Goal: Transaction & Acquisition: Purchase product/service

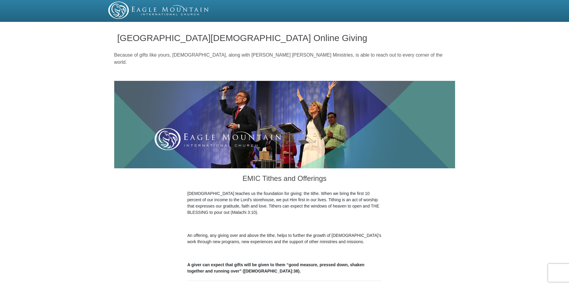
scroll to position [152, 0]
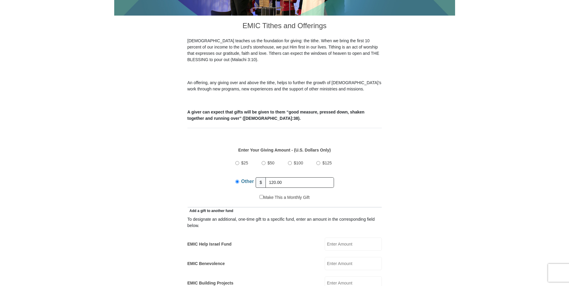
type input "120.00"
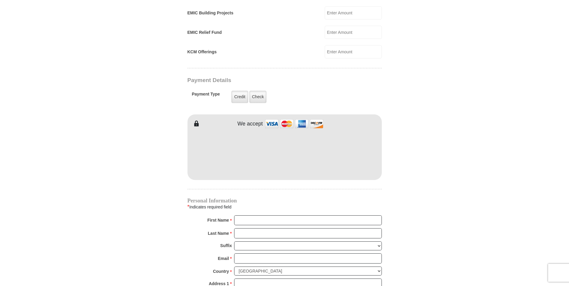
scroll to position [427, 0]
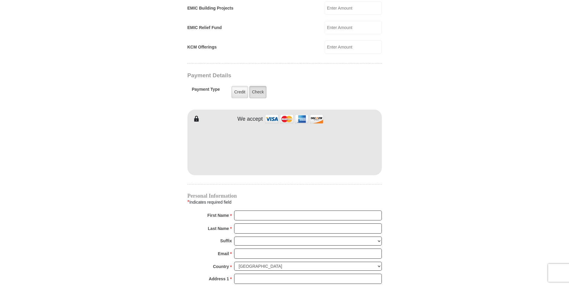
click at [259, 86] on label "Check" at bounding box center [257, 92] width 17 height 12
click at [0, 0] on input "Check" at bounding box center [0, 0] width 0 height 0
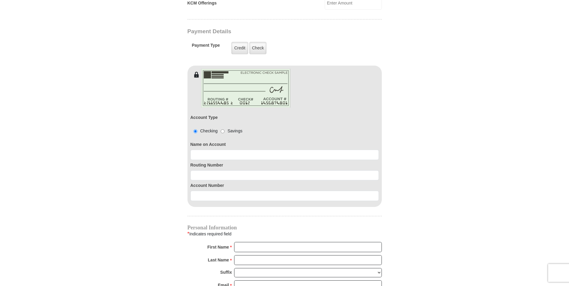
scroll to position [488, 0]
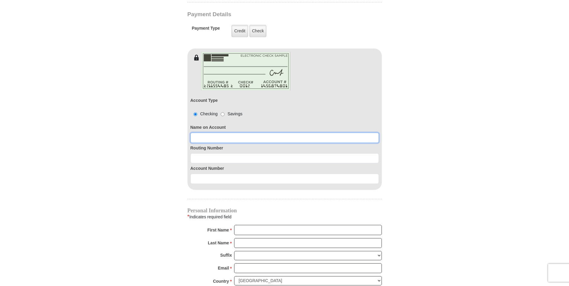
click at [220, 132] on input at bounding box center [284, 137] width 188 height 10
type input "[PERSON_NAME]"
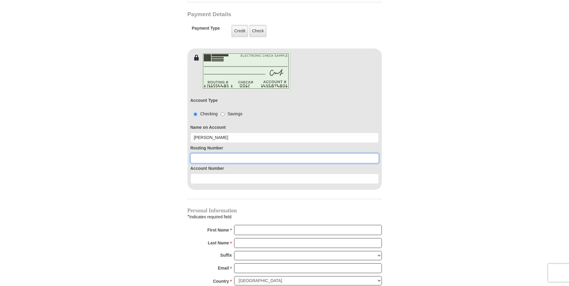
click at [204, 153] on input at bounding box center [284, 158] width 188 height 10
type input "272477694"
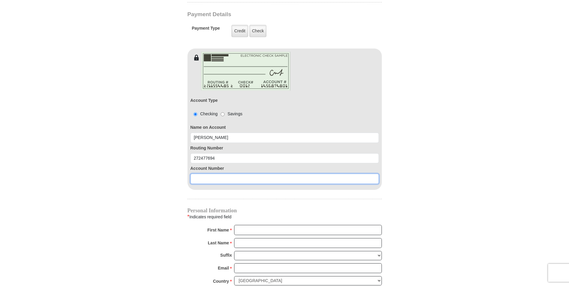
click at [206, 173] on input at bounding box center [284, 178] width 188 height 10
type input "18830730"
click at [259, 225] on input "First Name *" at bounding box center [308, 230] width 148 height 10
type input "[PERSON_NAME]"
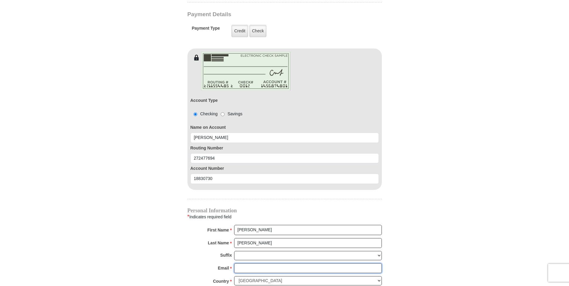
type input "[EMAIL_ADDRESS][DOMAIN_NAME]"
type input "15523 MacArthur"
type input "[PERSON_NAME]"
select select "MI"
type input "48239"
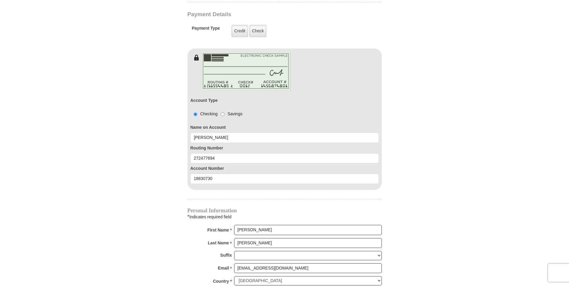
type input "3135327542"
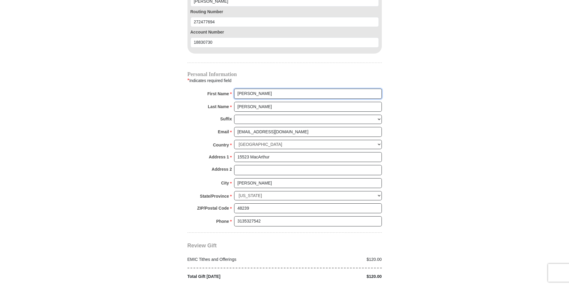
scroll to position [640, 0]
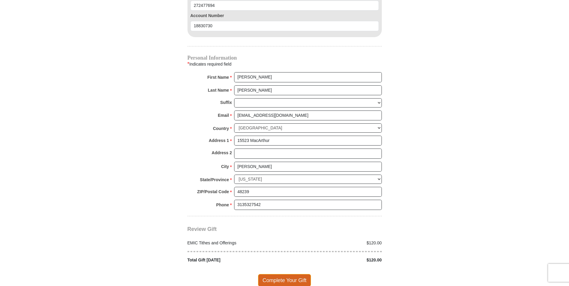
click at [300, 274] on span "Complete Your Gift" at bounding box center [284, 280] width 53 height 13
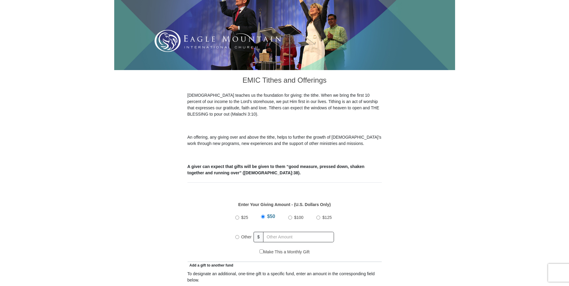
scroll to position [122, 0]
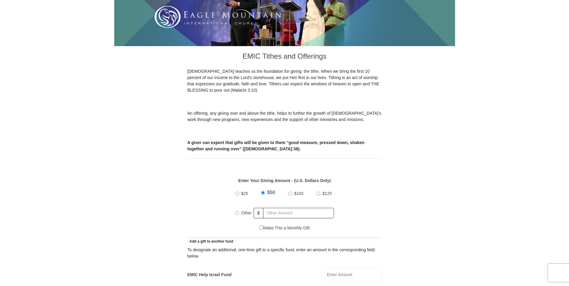
click at [238, 211] on input "Other" at bounding box center [237, 213] width 4 height 4
radio input "true"
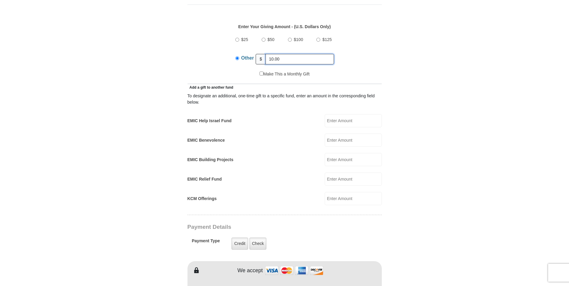
scroll to position [305, 0]
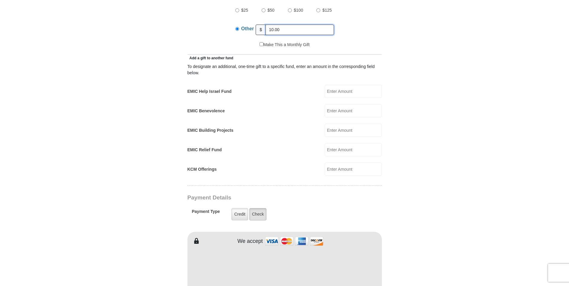
type input "10.00"
click at [264, 209] on label "Check" at bounding box center [257, 214] width 17 height 12
click at [0, 0] on input "Check" at bounding box center [0, 0] width 0 height 0
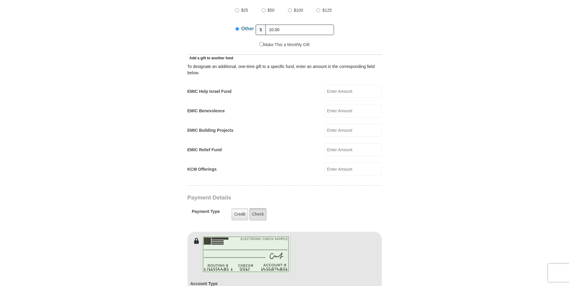
click at [256, 211] on label "Check" at bounding box center [257, 214] width 17 height 12
click at [0, 0] on input "Check" at bounding box center [0, 0] width 0 height 0
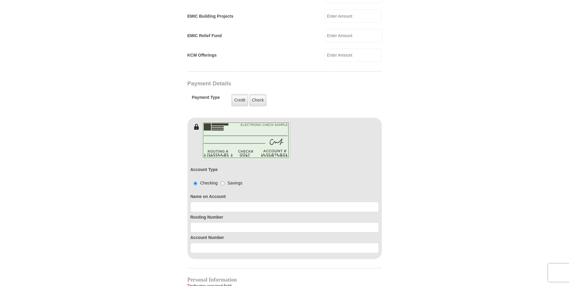
scroll to position [427, 0]
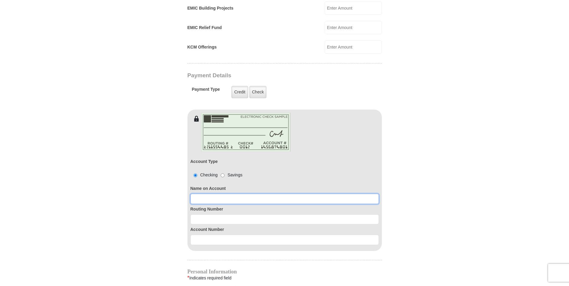
click at [214, 193] on input at bounding box center [284, 198] width 188 height 10
type input "Robert D. Perry"
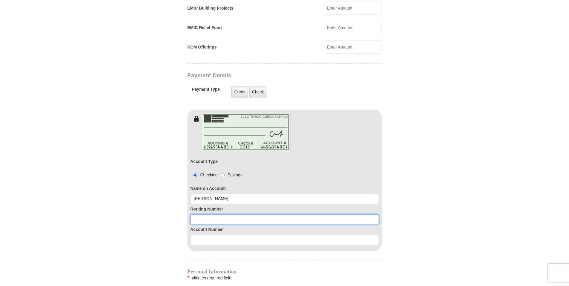
click at [219, 214] on input at bounding box center [284, 219] width 188 height 10
type input "272477694"
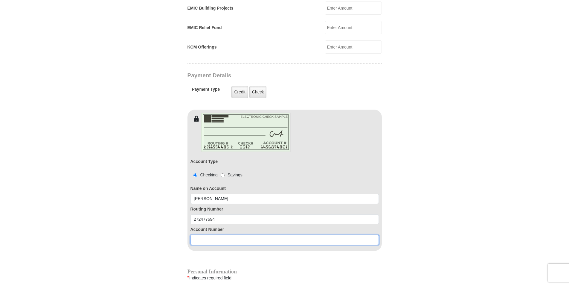
click at [213, 234] on input at bounding box center [284, 239] width 188 height 10
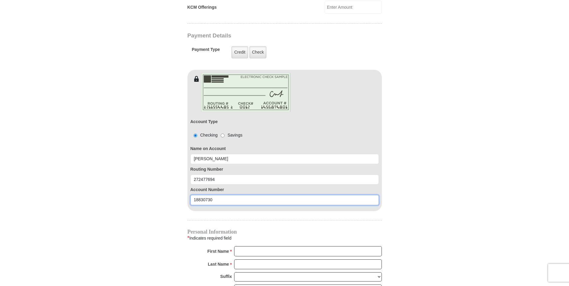
scroll to position [518, 0]
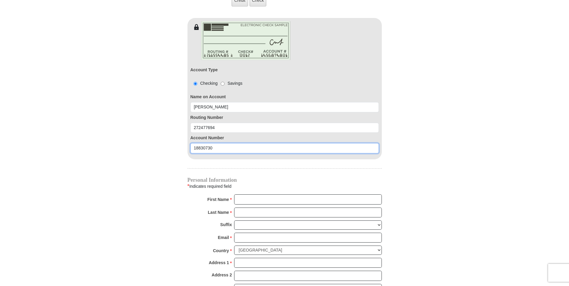
type input "18830730"
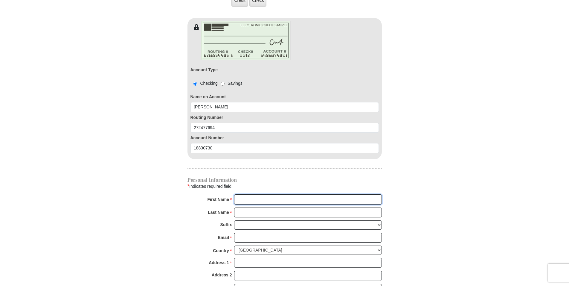
click at [241, 194] on input "First Name *" at bounding box center [308, 199] width 148 height 10
type input "[PERSON_NAME]"
type input "[EMAIL_ADDRESS][DOMAIN_NAME]"
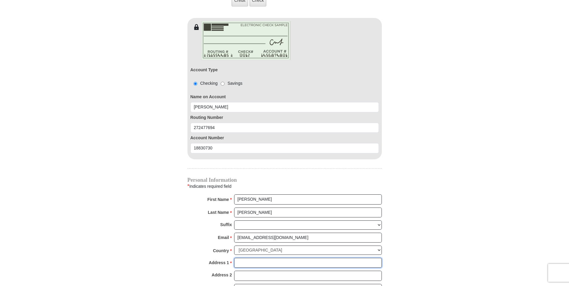
type input "15523 MacArthur"
type input "[PERSON_NAME]"
select select "MI"
type input "48239"
type input "3135327542"
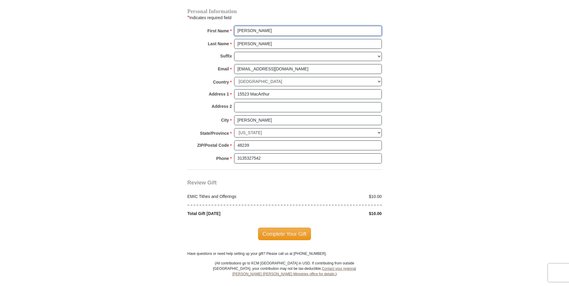
scroll to position [701, 0]
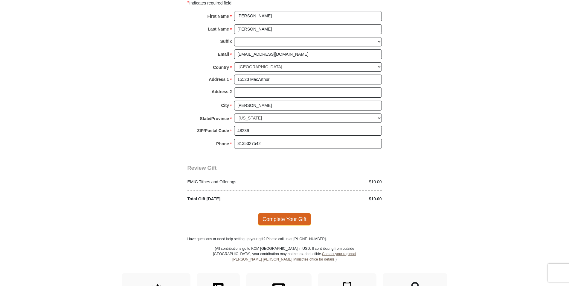
click at [284, 213] on span "Complete Your Gift" at bounding box center [284, 219] width 53 height 13
